Goal: Download file/media

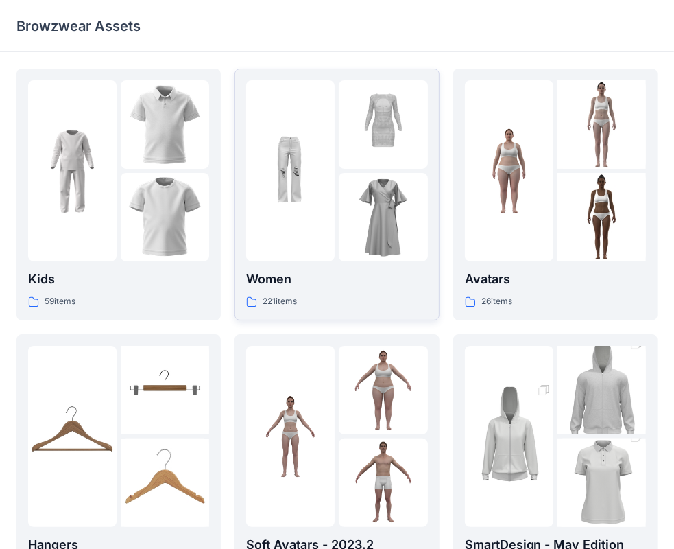
click at [329, 230] on div at bounding box center [290, 170] width 88 height 181
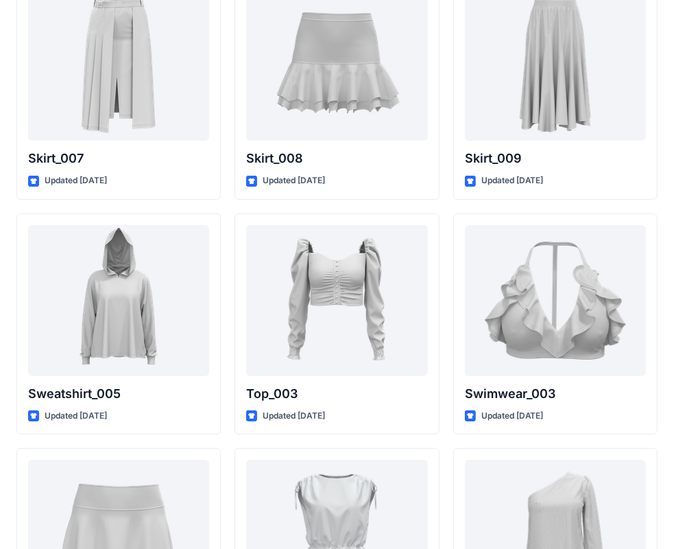
scroll to position [6699, 0]
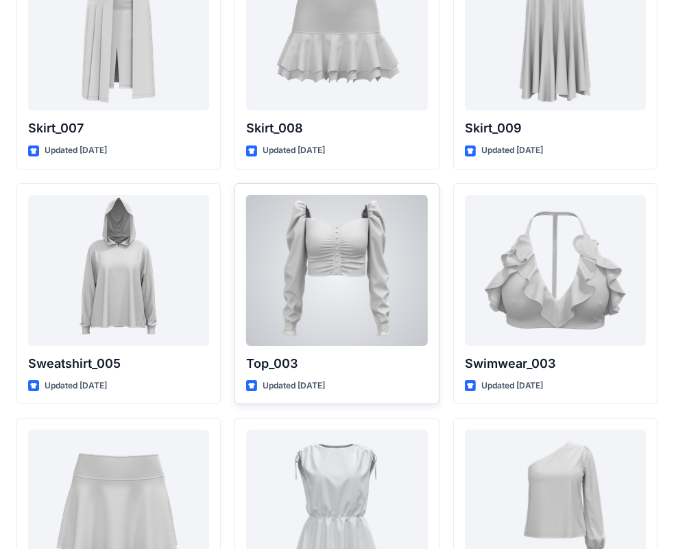
click at [326, 304] on div at bounding box center [336, 270] width 181 height 151
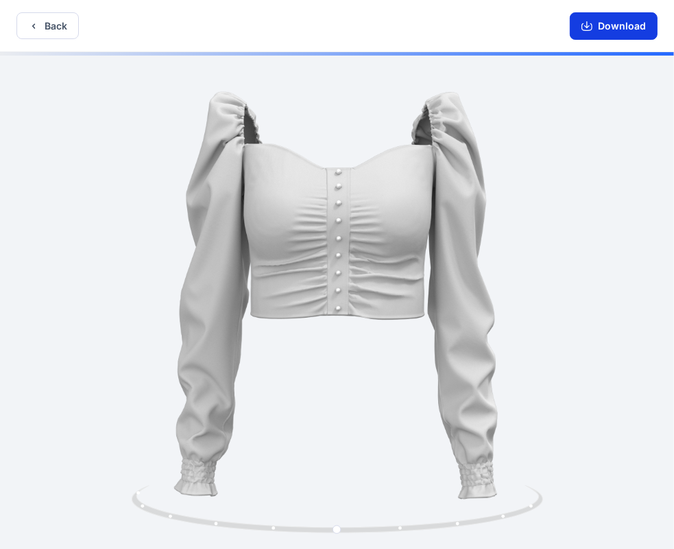
click at [623, 23] on button "Download" at bounding box center [614, 25] width 88 height 27
click at [48, 32] on button "Back" at bounding box center [47, 25] width 62 height 27
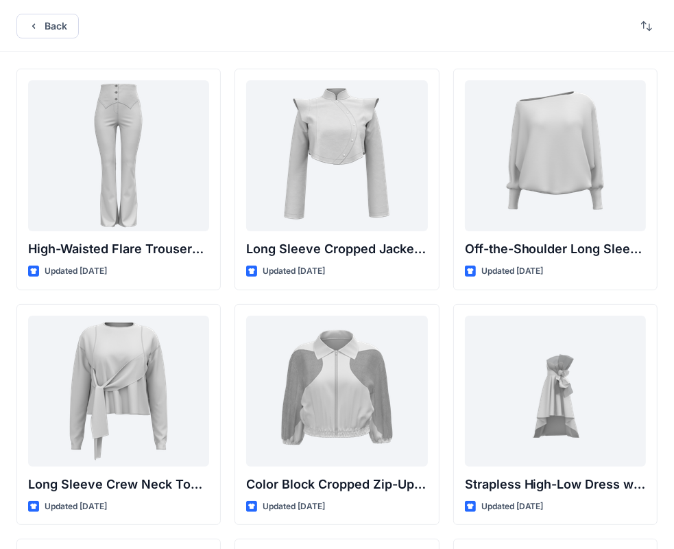
click at [55, 41] on div "Back" at bounding box center [337, 26] width 674 height 52
click at [58, 30] on button "Back" at bounding box center [47, 26] width 62 height 25
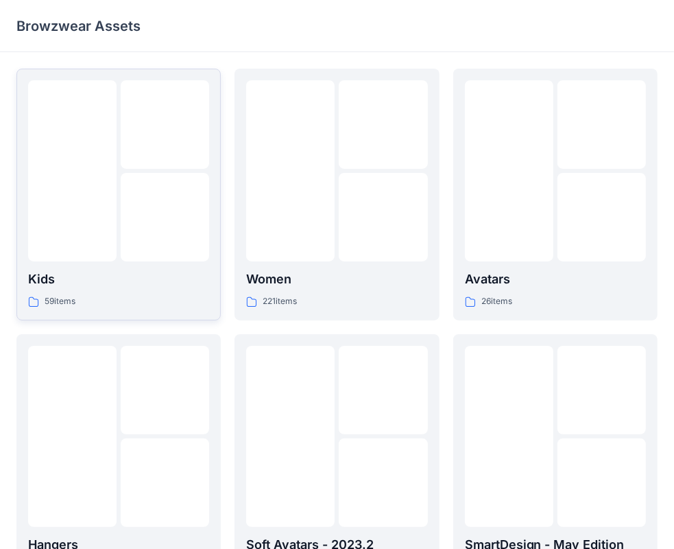
click at [105, 167] on div at bounding box center [72, 170] width 88 height 181
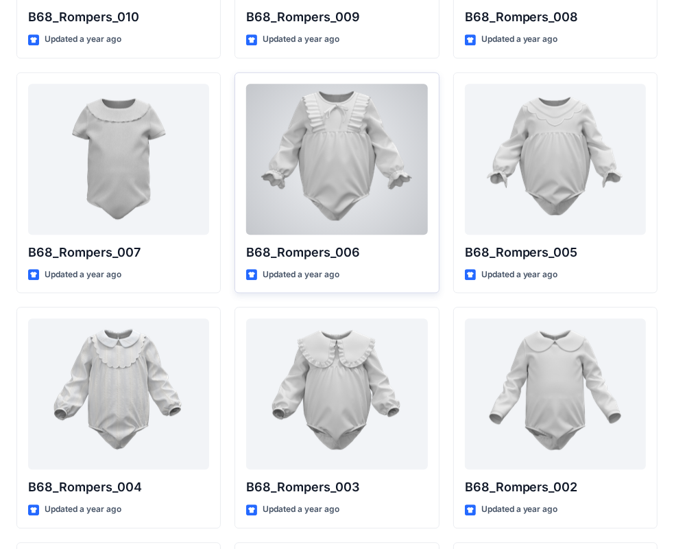
scroll to position [2137, 0]
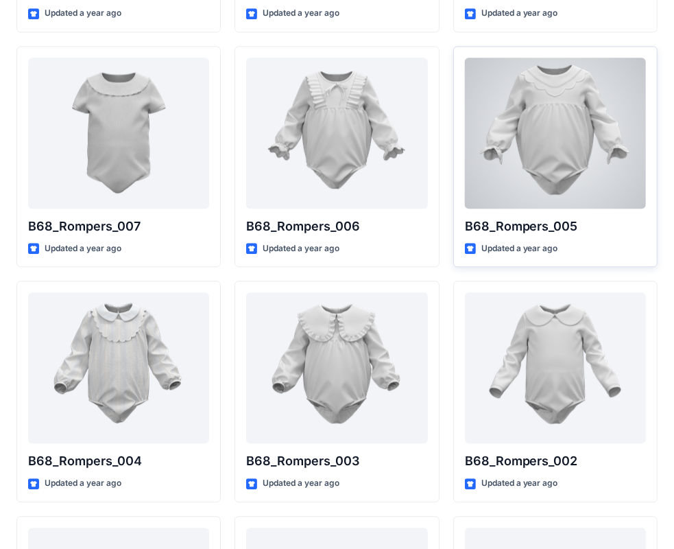
click at [604, 108] on div at bounding box center [555, 133] width 181 height 151
